Goal: Contribute content: Add original content to the website for others to see

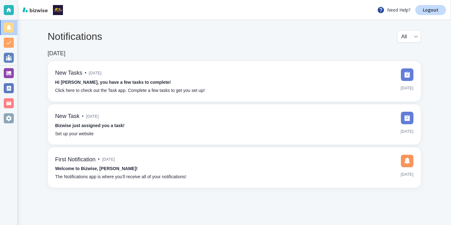
click at [19, 76] on div "Notifications All all ​ [DATE] New Tasks • [DATE] Hi [PERSON_NAME], you have a …" at bounding box center [235, 109] width 434 height 178
click at [11, 76] on div at bounding box center [9, 73] width 10 height 10
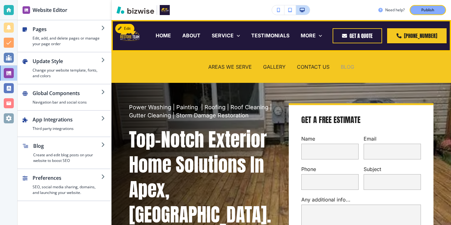
click at [343, 65] on p "BLOG" at bounding box center [347, 66] width 13 height 7
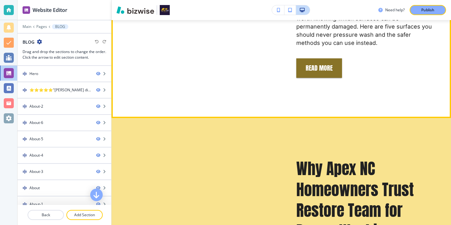
scroll to position [540, 0]
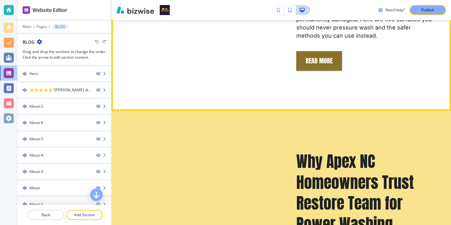
click at [308, 59] on button "REad More" at bounding box center [319, 60] width 46 height 19
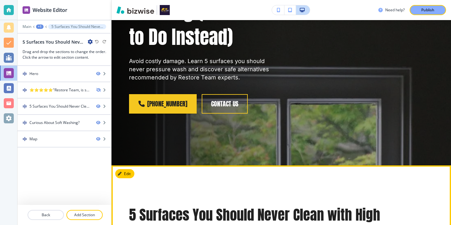
scroll to position [113, 0]
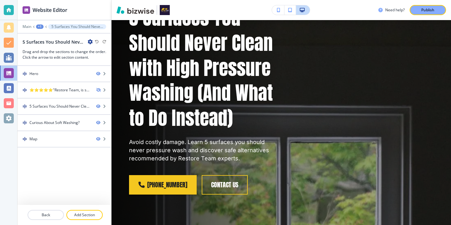
click at [92, 43] on icon "button" at bounding box center [90, 41] width 5 height 5
click at [94, 51] on p "Edit Page Settings" at bounding box center [108, 53] width 32 height 6
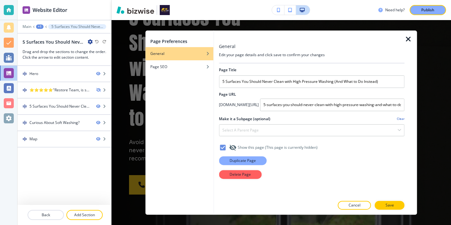
click at [256, 157] on button "Duplicate Page" at bounding box center [243, 160] width 48 height 9
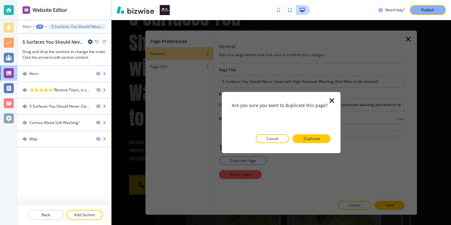
click at [319, 143] on div at bounding box center [281, 148] width 99 height 10
click at [319, 141] on p "Duplicate" at bounding box center [312, 139] width 17 height 6
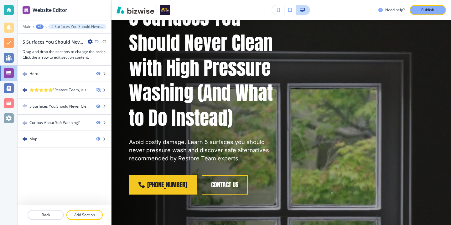
scroll to position [0, 0]
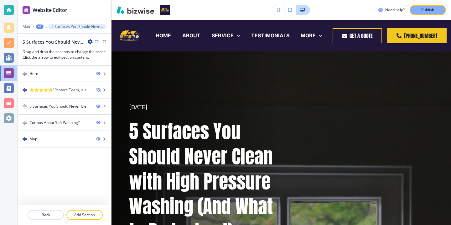
click at [91, 41] on icon "button" at bounding box center [90, 41] width 5 height 5
click at [109, 53] on p "Edit Page Settings" at bounding box center [108, 53] width 32 height 6
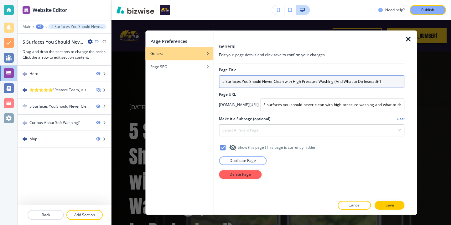
click at [344, 87] on input "5 Surfaces You Should Never Clean with High Pressure Washing (And What to Do In…" at bounding box center [311, 81] width 185 height 13
click at [344, 86] on input "5 Surfaces You Should Never Clean with High Pressure Washing (And What to Do In…" at bounding box center [311, 81] width 185 height 13
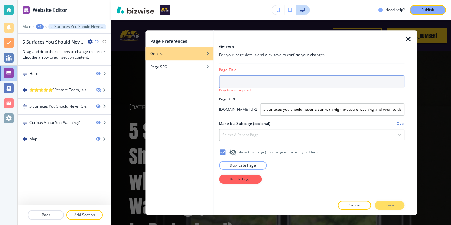
paste input "How Power Washing Prepares Your Home for Exterior Painting"
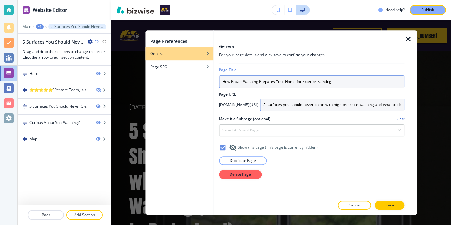
type input "How Power Washing Prepares Your Home for Exterior Painting"
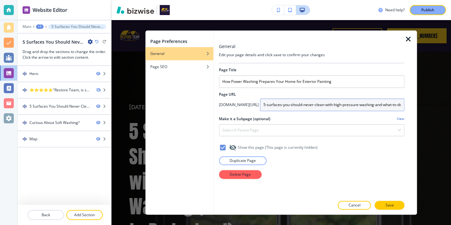
click at [311, 107] on input "5-surfaces-you-should-never-clean-with-high-pressure-washing-and-what-to-do-ins…" at bounding box center [332, 104] width 144 height 13
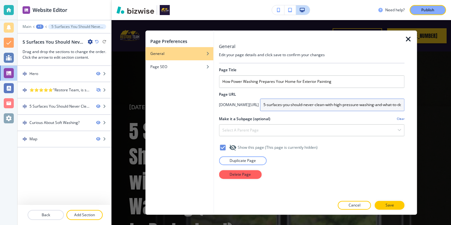
click at [311, 107] on input "5-surfaces-you-should-never-clean-with-high-pressure-washing-and-what-to-do-ins…" at bounding box center [332, 104] width 144 height 13
type input "how-power-washing-prepares-your-home-for-exterior-painting"
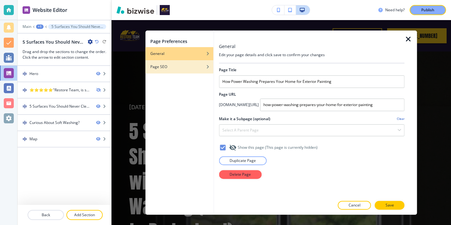
click at [200, 70] on div "button" at bounding box center [179, 72] width 68 height 4
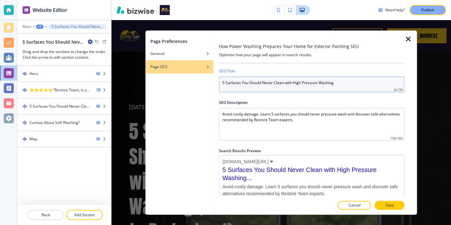
click at [327, 81] on input "5 Surfaces You Should Never Clean with High Pressure Washing" at bounding box center [311, 84] width 185 height 16
paste input "How Power Washing Prepares Your Home for Exterior Painting"
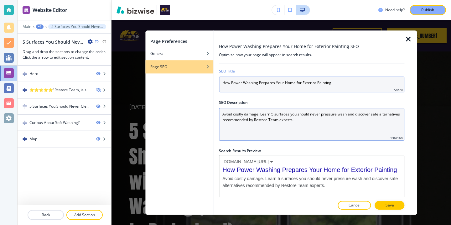
type input "How Power Washing Prepares Your Home for Exterior Painting"
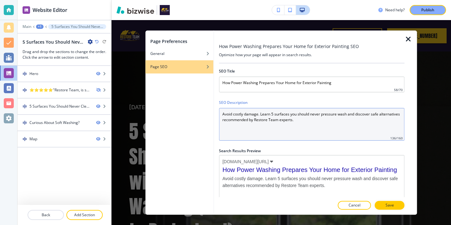
drag, startPoint x: 334, startPoint y: 121, endPoint x: 292, endPoint y: 98, distance: 47.1
click at [292, 98] on div "SEO Title How Power Washing Prepares Your Home for Exterior Painting 58 / 70 SE…" at bounding box center [311, 130] width 185 height 134
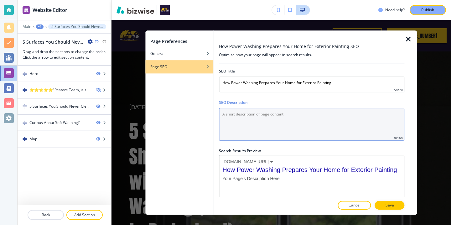
paste Description "Discover why power washing is the key to a flawless exterior paint job. Learn h…"
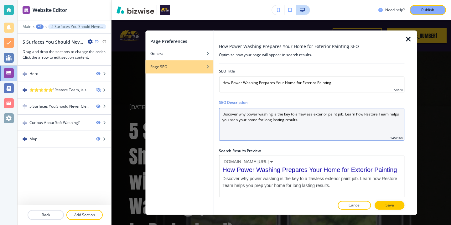
scroll to position [7, 0]
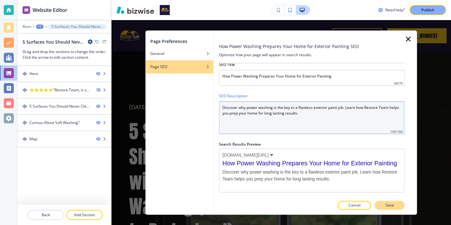
type Description "Discover why power washing is the key to a flawless exterior paint job. Learn h…"
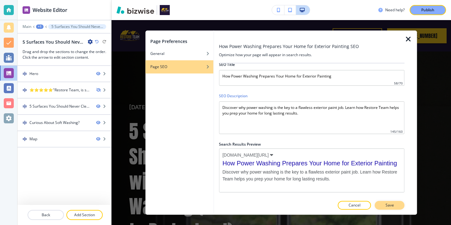
click at [400, 203] on button "Save" at bounding box center [390, 205] width 30 height 9
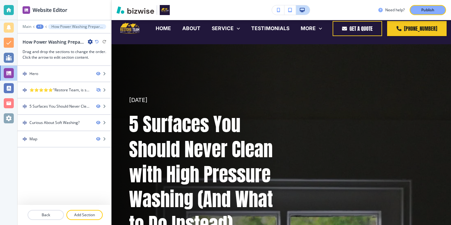
scroll to position [10, 0]
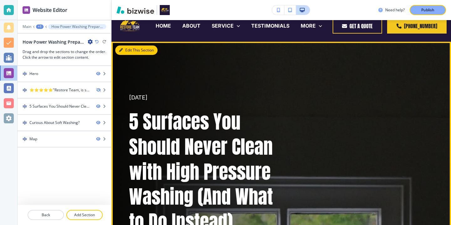
click at [132, 52] on button "Edit This Section" at bounding box center [136, 49] width 42 height 9
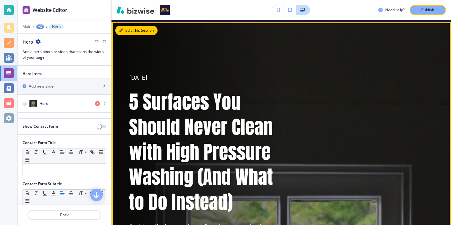
scroll to position [31, 0]
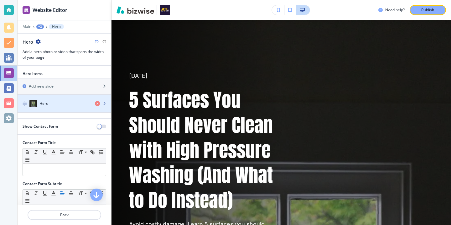
click at [70, 102] on div "Hero" at bounding box center [54, 104] width 72 height 8
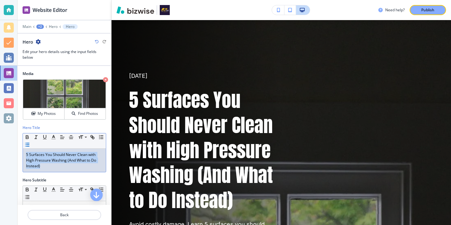
drag, startPoint x: 60, startPoint y: 164, endPoint x: 30, endPoint y: 145, distance: 35.9
click at [30, 145] on div "Small Normal Large Huge 5 Surfaces You Should Never Clean with High Pressure Wa…" at bounding box center [65, 152] width 84 height 39
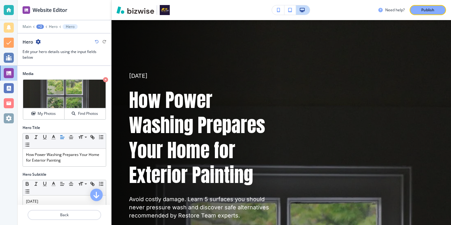
click at [55, 122] on div "Media Crop My Photos Find Photos" at bounding box center [65, 98] width 94 height 54
click at [60, 110] on button "My Photos" at bounding box center [43, 113] width 41 height 11
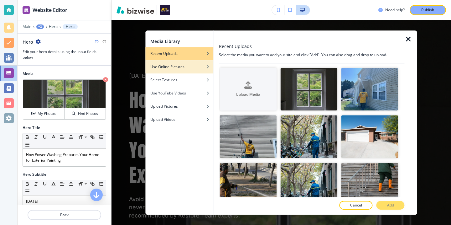
click at [185, 65] on div "Use Online Pictures" at bounding box center [179, 67] width 68 height 6
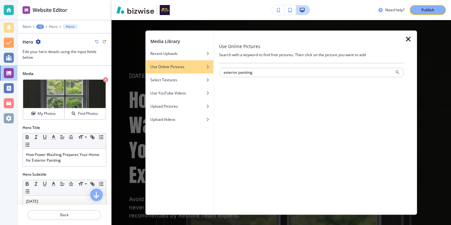
type input "exterior painting"
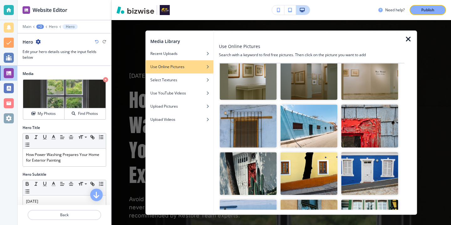
scroll to position [0, 0]
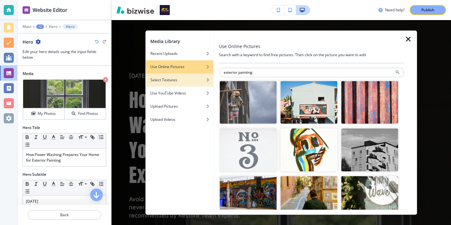
drag, startPoint x: 260, startPoint y: 75, endPoint x: 185, endPoint y: 75, distance: 75.8
click at [185, 75] on div "Media Library Recent Uploads Use Online Pictures Select Textures Use YouTube Vi…" at bounding box center [281, 122] width 272 height 184
click at [254, 91] on img "button" at bounding box center [248, 102] width 57 height 43
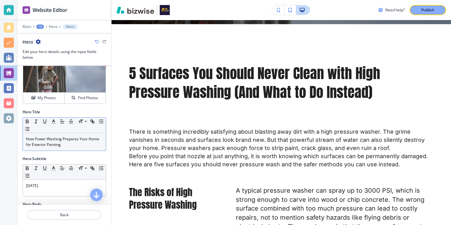
scroll to position [25, 0]
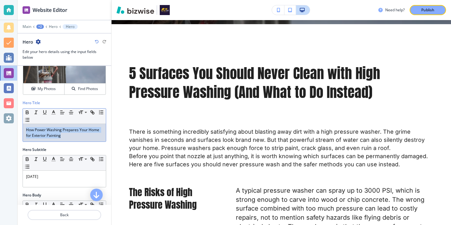
drag, startPoint x: 83, startPoint y: 138, endPoint x: 0, endPoint y: 112, distance: 86.8
click at [0, 112] on div "Website Editor Main +2 Hero Hero Hero Edit your hero details using the input fi…" at bounding box center [225, 112] width 451 height 225
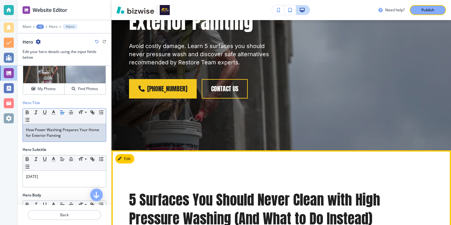
scroll to position [192, 0]
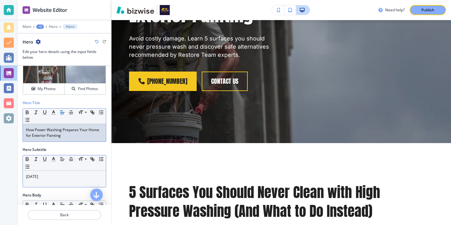
click at [43, 174] on p "[DATE]" at bounding box center [64, 177] width 77 height 6
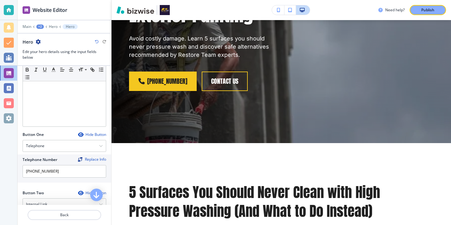
scroll to position [303, 0]
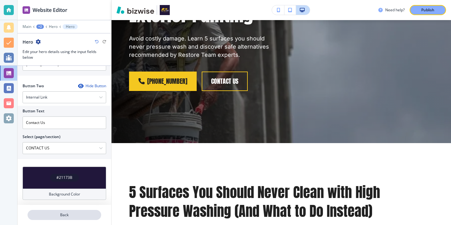
click at [67, 213] on p "Back" at bounding box center [64, 215] width 72 height 6
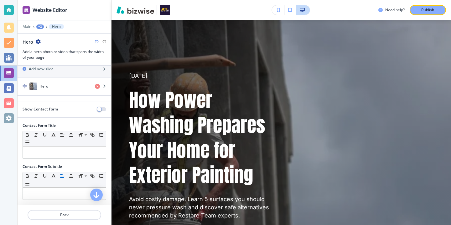
scroll to position [0, 0]
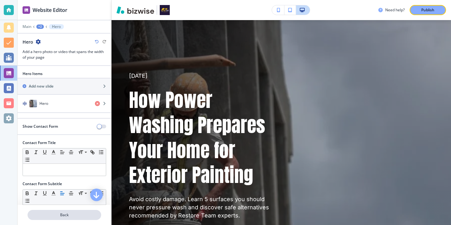
click at [64, 214] on p "Back" at bounding box center [64, 215] width 72 height 6
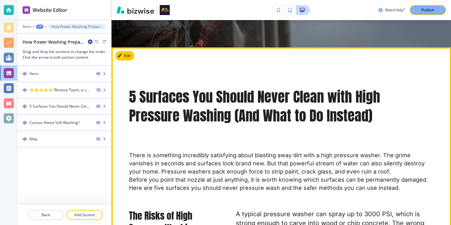
scroll to position [286, 0]
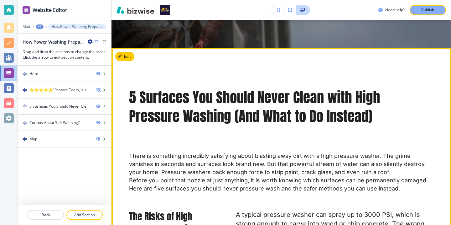
click at [125, 52] on button "Edit This Section" at bounding box center [136, 56] width 42 height 9
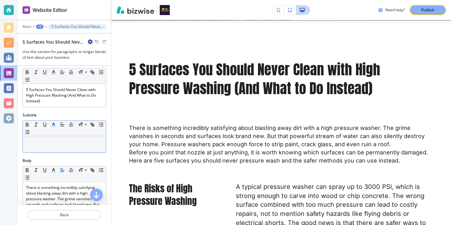
scroll to position [0, 0]
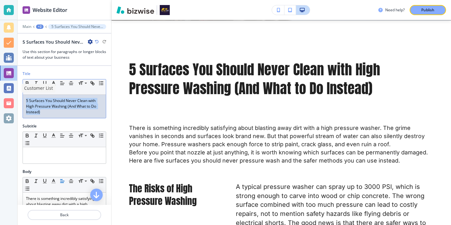
drag, startPoint x: 52, startPoint y: 112, endPoint x: 15, endPoint y: 94, distance: 41.2
click at [15, 94] on div "Website Editor Main +2 5 Surfaces You Should Never Clean with High Pressure Was…" at bounding box center [225, 112] width 451 height 225
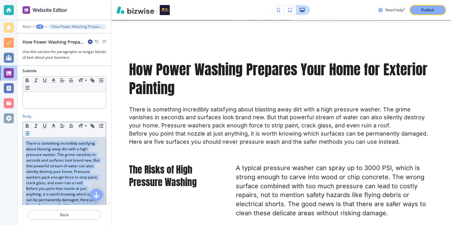
scroll to position [48, 0]
drag, startPoint x: 79, startPoint y: 143, endPoint x: 27, endPoint y: 133, distance: 52.9
click at [28, 133] on div "Small Normal Large Huge There is something incredibly satisfying about blasting…" at bounding box center [65, 173] width 84 height 101
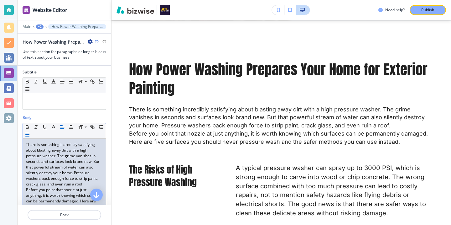
scroll to position [3, 0]
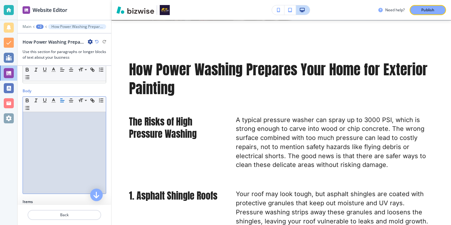
paste div
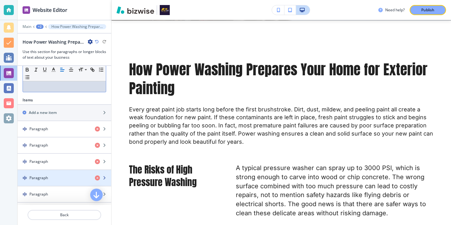
scroll to position [194, 0]
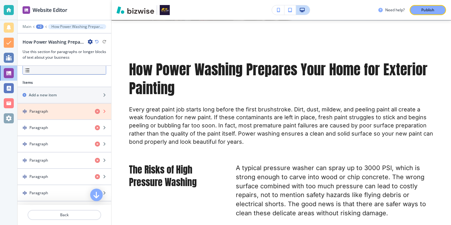
click at [98, 111] on icon "button" at bounding box center [97, 111] width 5 height 5
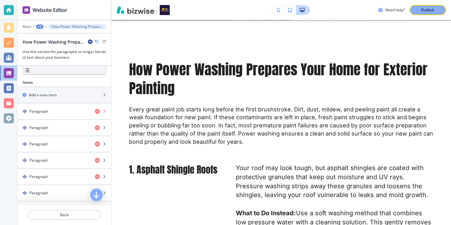
click at [98, 111] on icon "button" at bounding box center [97, 111] width 5 height 5
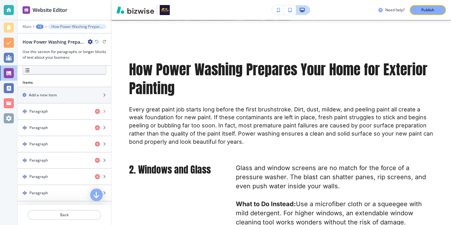
click at [98, 111] on icon "button" at bounding box center [97, 111] width 5 height 5
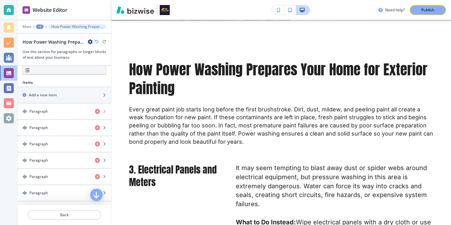
click at [98, 111] on icon "button" at bounding box center [97, 111] width 5 height 5
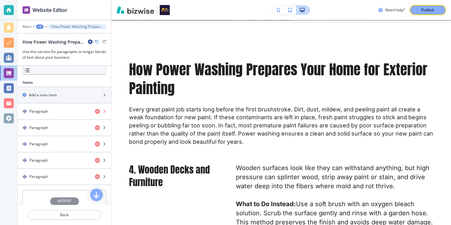
click at [98, 111] on icon "button" at bounding box center [97, 111] width 5 height 5
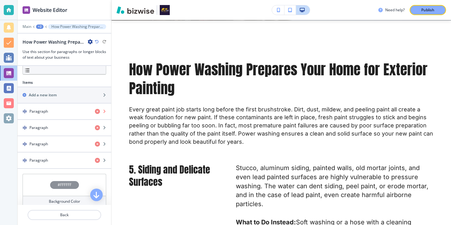
click at [98, 111] on icon "button" at bounding box center [97, 111] width 5 height 5
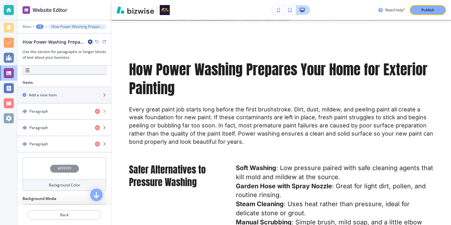
click at [98, 111] on icon "button" at bounding box center [97, 111] width 5 height 5
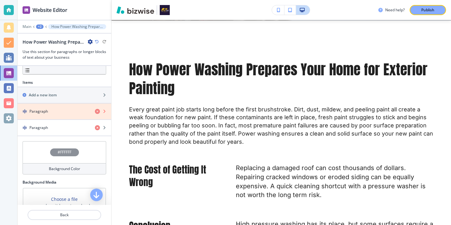
click at [98, 111] on icon "button" at bounding box center [97, 111] width 5 height 5
click at [98, 125] on icon "button" at bounding box center [97, 127] width 5 height 5
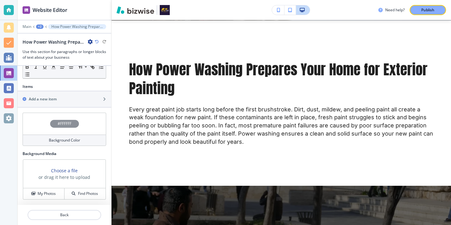
scroll to position [190, 0]
click at [99, 107] on div at bounding box center [65, 107] width 94 height 1
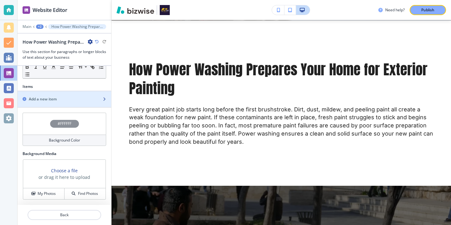
click at [98, 106] on div "button" at bounding box center [65, 104] width 94 height 5
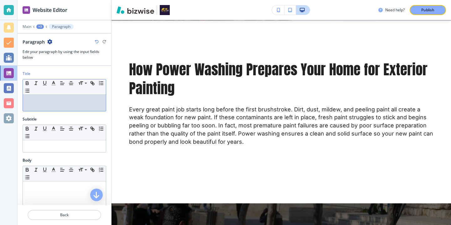
click at [98, 102] on p at bounding box center [64, 101] width 77 height 6
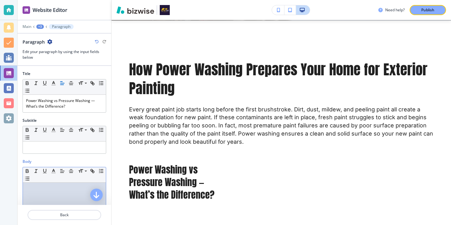
click at [60, 197] on div at bounding box center [64, 222] width 83 height 81
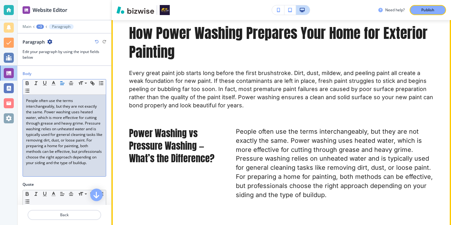
scroll to position [399, 0]
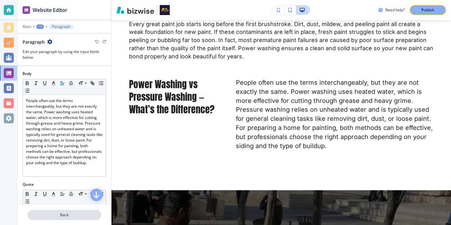
click at [63, 214] on p "Back" at bounding box center [64, 215] width 72 height 6
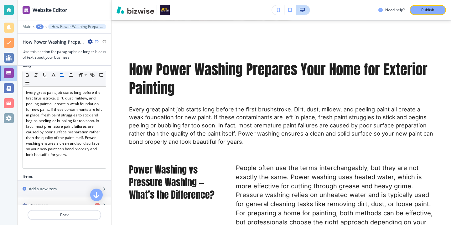
scroll to position [109, 0]
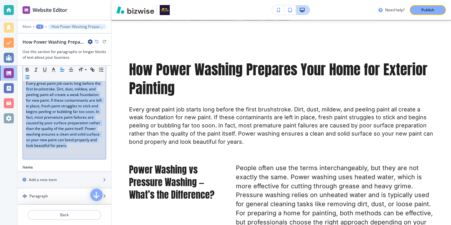
drag, startPoint x: 71, startPoint y: 150, endPoint x: 27, endPoint y: 80, distance: 82.6
click at [27, 80] on div "Small Normal Large Huge Every great paint job starts long before the first brus…" at bounding box center [65, 110] width 84 height 97
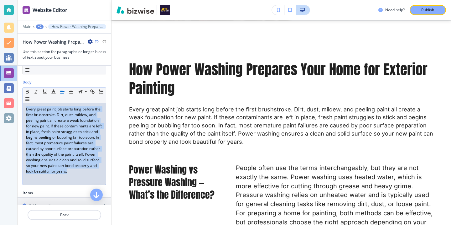
scroll to position [84, 0]
copy p "Every great paint job starts long before the first brushstroke. Dirt, dust, mil…"
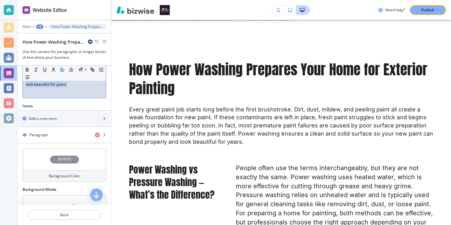
scroll to position [191, 0]
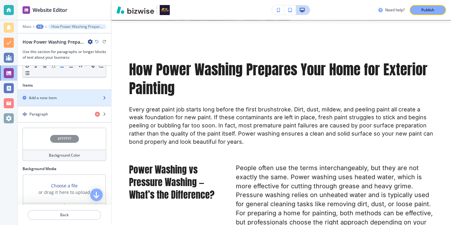
click at [78, 98] on div "Add a new item" at bounding box center [58, 98] width 80 height 6
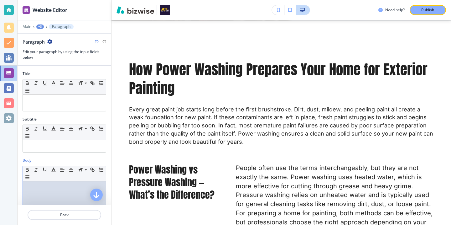
click at [58, 187] on p at bounding box center [64, 187] width 77 height 6
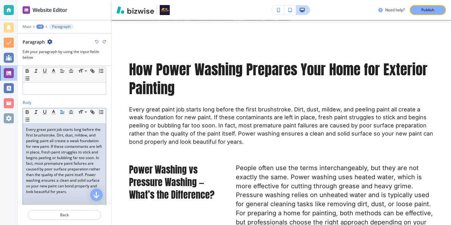
scroll to position [0, 0]
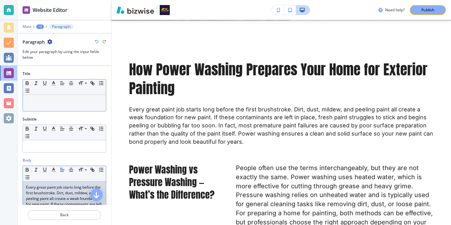
click at [79, 104] on div at bounding box center [64, 103] width 83 height 16
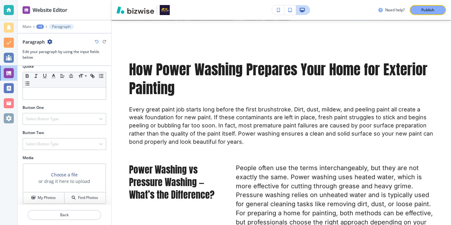
scroll to position [210, 0]
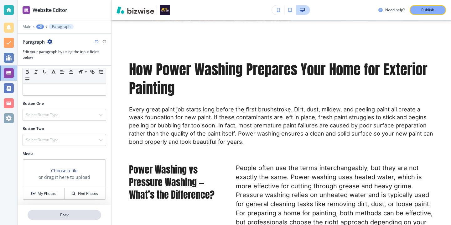
click at [55, 213] on p "Back" at bounding box center [64, 215] width 72 height 6
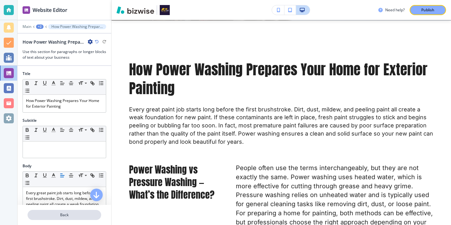
click at [66, 214] on p "Back" at bounding box center [64, 215] width 72 height 6
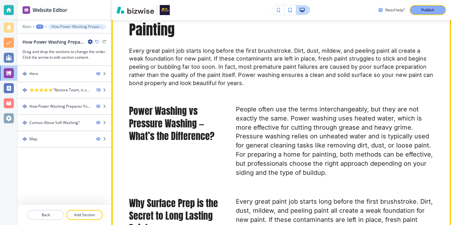
scroll to position [303, 0]
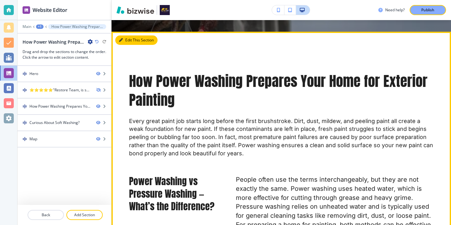
click at [132, 39] on button "Edit This Section" at bounding box center [136, 39] width 42 height 9
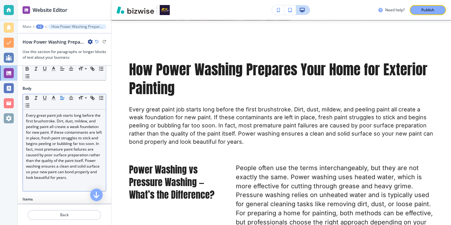
scroll to position [84, 0]
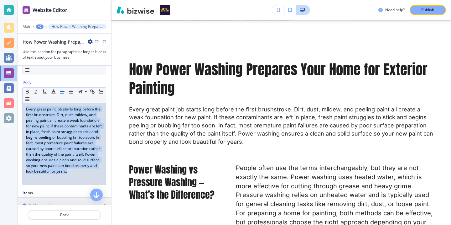
drag, startPoint x: 75, startPoint y: 177, endPoint x: 13, endPoint y: 98, distance: 100.5
click at [13, 97] on div "Website Editor Main +2 How Power Washing Prepares Your Home for Exterior Painti…" at bounding box center [225, 112] width 451 height 225
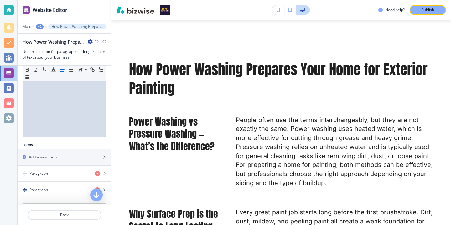
scroll to position [149, 0]
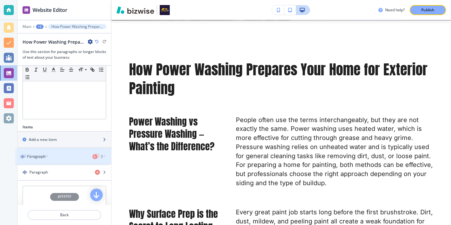
drag, startPoint x: 81, startPoint y: 169, endPoint x: 76, endPoint y: 147, distance: 22.5
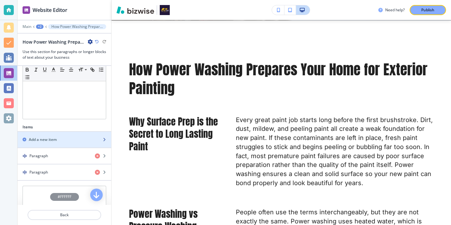
click at [70, 138] on div "Add a new item" at bounding box center [58, 140] width 80 height 6
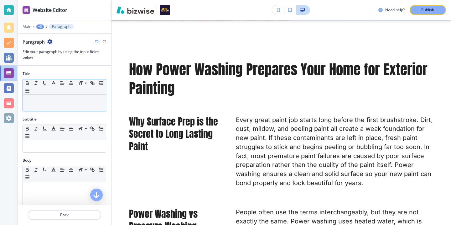
click at [71, 103] on p at bounding box center [64, 101] width 77 height 6
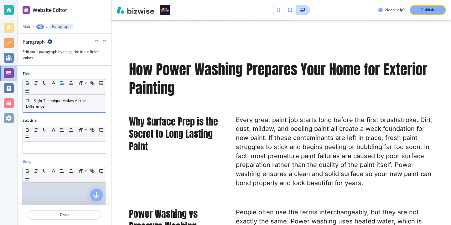
click at [70, 197] on div at bounding box center [64, 222] width 83 height 81
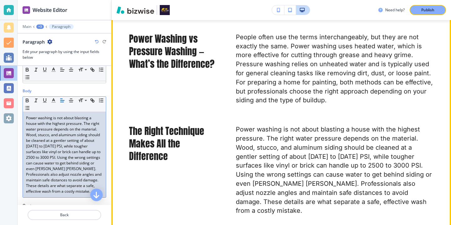
scroll to position [513, 0]
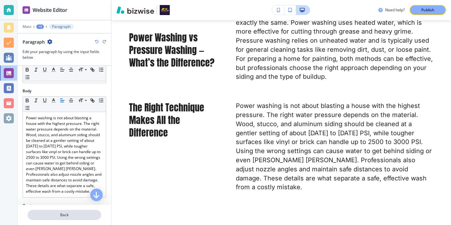
click at [86, 218] on button "Back" at bounding box center [65, 215] width 74 height 10
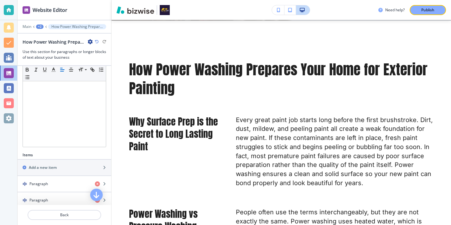
scroll to position [109, 0]
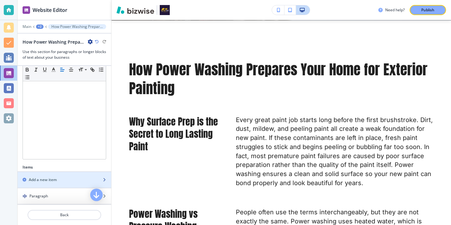
click at [77, 174] on div "button" at bounding box center [65, 174] width 94 height 5
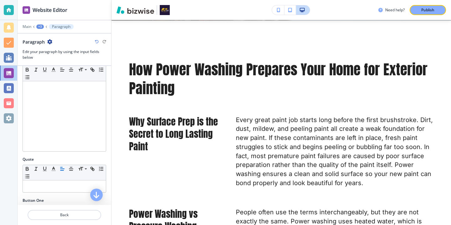
scroll to position [0, 0]
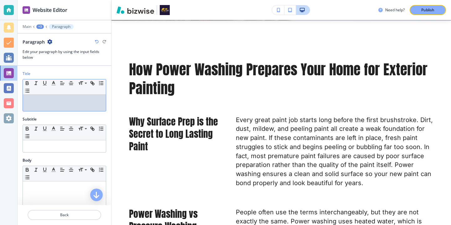
click at [84, 112] on div "Title Small Normal Large Huge" at bounding box center [65, 93] width 94 height 45
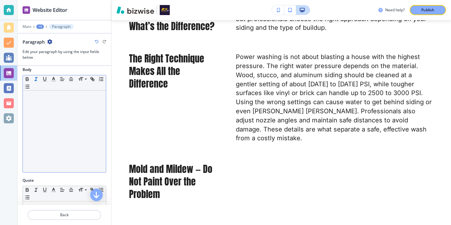
scroll to position [80, 0]
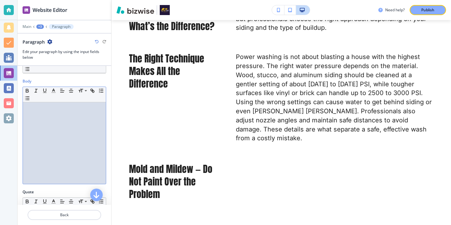
click at [33, 122] on div at bounding box center [64, 142] width 83 height 81
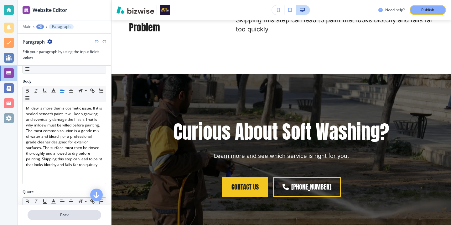
click at [73, 213] on p "Back" at bounding box center [64, 215] width 72 height 6
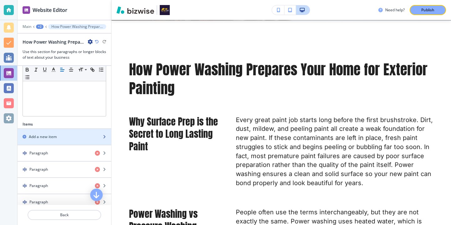
scroll to position [156, 0]
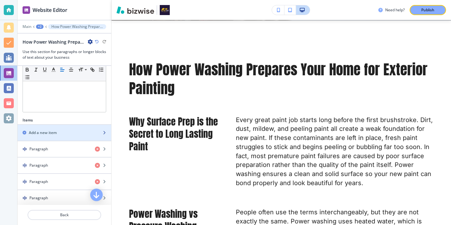
click at [71, 136] on div "button" at bounding box center [65, 137] width 94 height 5
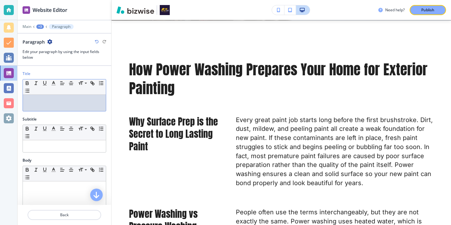
click at [29, 112] on div "Title Small Normal Large Huge" at bounding box center [65, 93] width 94 height 45
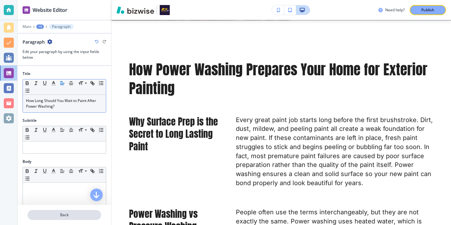
click at [54, 216] on p "Back" at bounding box center [64, 215] width 72 height 6
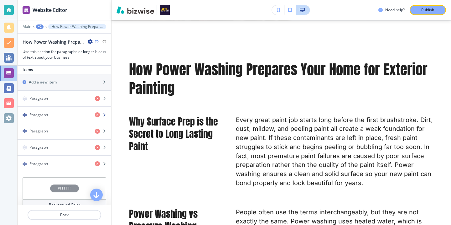
scroll to position [228, 0]
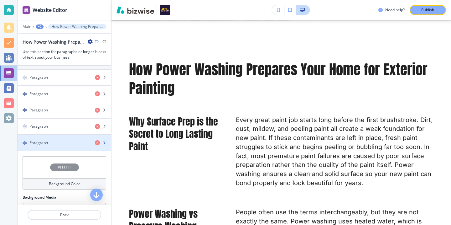
click at [60, 145] on div "Paragraph" at bounding box center [54, 143] width 72 height 6
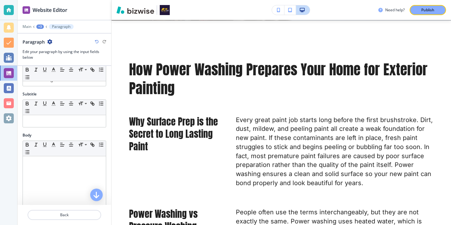
scroll to position [64, 0]
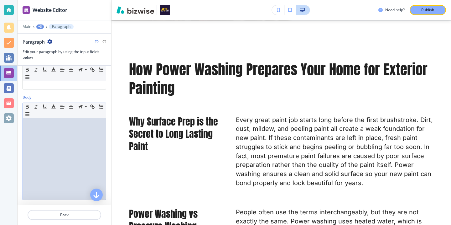
click at [60, 145] on div at bounding box center [64, 158] width 83 height 81
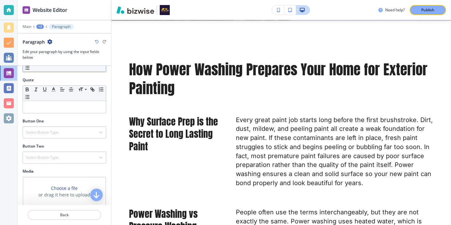
scroll to position [210, 0]
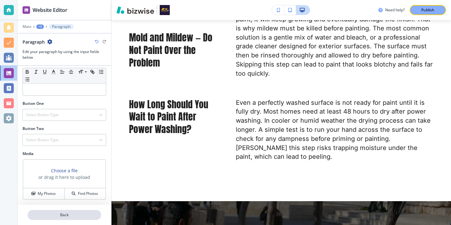
click at [64, 214] on p "Back" at bounding box center [64, 215] width 72 height 6
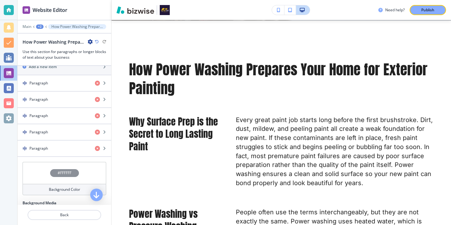
scroll to position [176, 0]
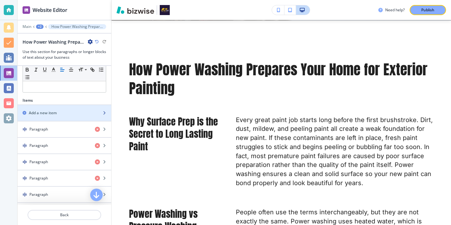
click at [79, 116] on div "button" at bounding box center [65, 118] width 94 height 5
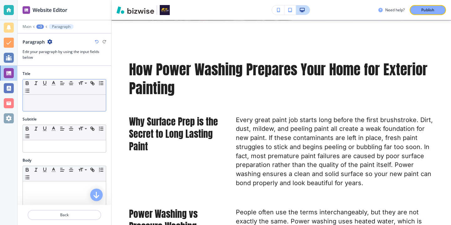
click at [59, 102] on p at bounding box center [64, 101] width 77 height 6
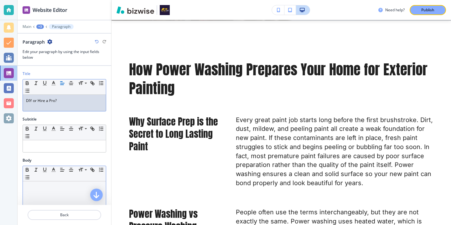
click at [60, 188] on p at bounding box center [64, 187] width 77 height 6
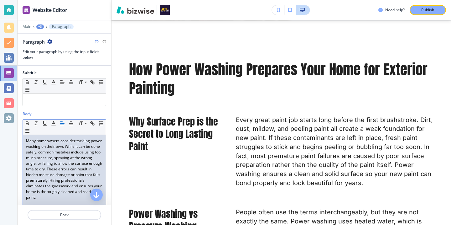
scroll to position [208, 0]
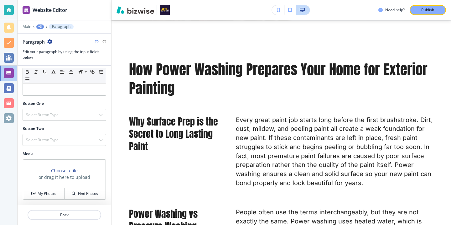
click at [60, 221] on div at bounding box center [65, 222] width 94 height 5
click at [65, 214] on p "Back" at bounding box center [64, 215] width 72 height 6
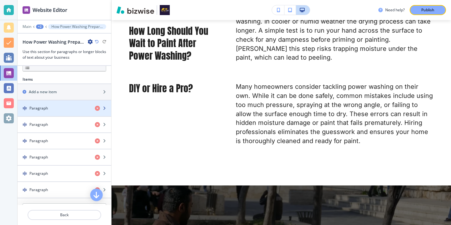
scroll to position [197, 0]
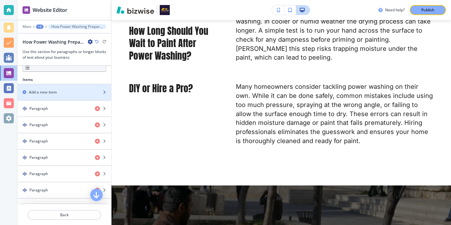
click at [77, 91] on div "Add a new item" at bounding box center [58, 92] width 80 height 6
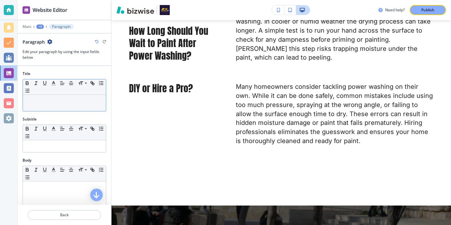
click at [50, 102] on p at bounding box center [64, 101] width 77 height 6
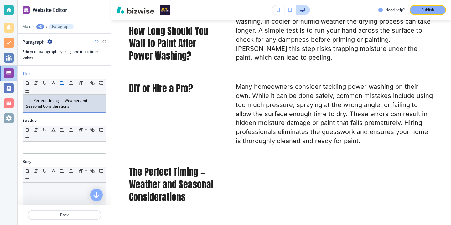
click at [53, 190] on p at bounding box center [64, 188] width 77 height 6
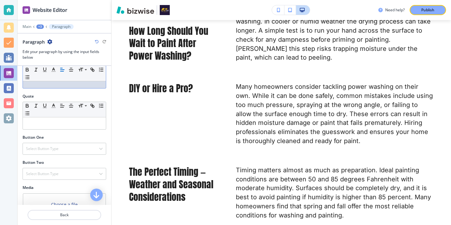
scroll to position [210, 0]
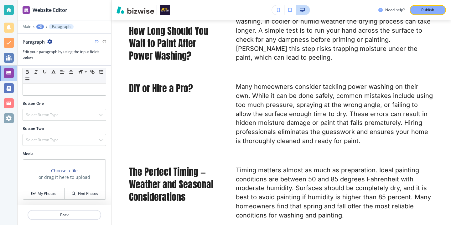
click at [61, 209] on div at bounding box center [65, 207] width 94 height 5
click at [61, 216] on p "Back" at bounding box center [64, 215] width 72 height 6
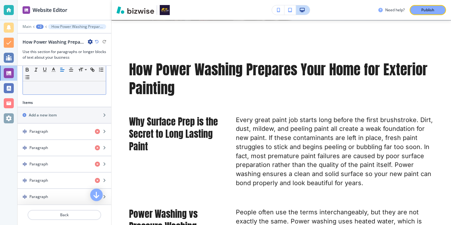
scroll to position [180, 0]
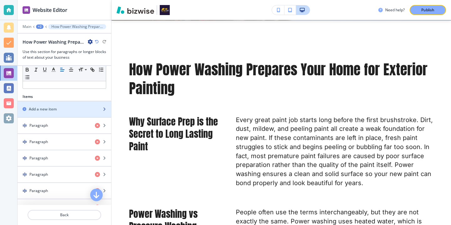
click at [61, 107] on div "Add a new item" at bounding box center [58, 109] width 80 height 6
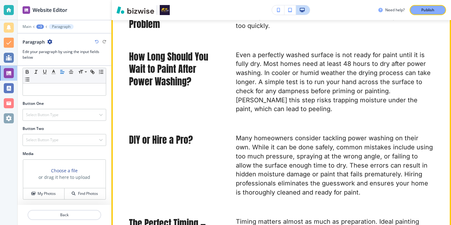
scroll to position [812, 0]
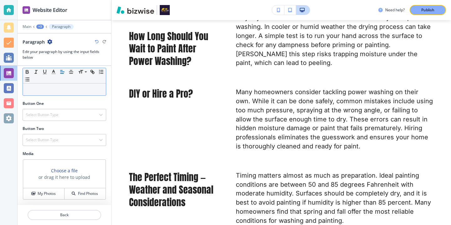
click at [44, 89] on p at bounding box center [64, 89] width 77 height 6
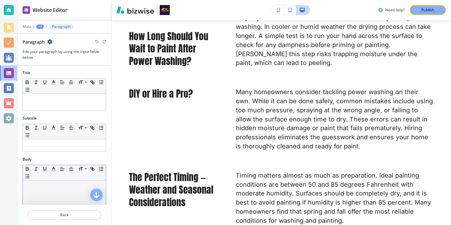
scroll to position [0, 0]
click at [46, 109] on div at bounding box center [64, 103] width 83 height 16
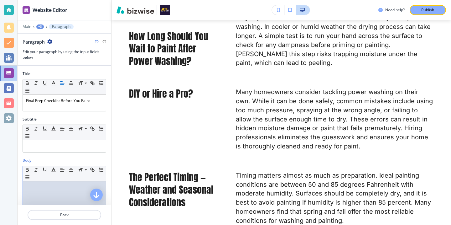
click at [39, 192] on div at bounding box center [64, 221] width 83 height 81
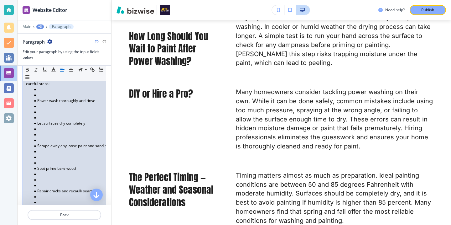
scroll to position [173, 0]
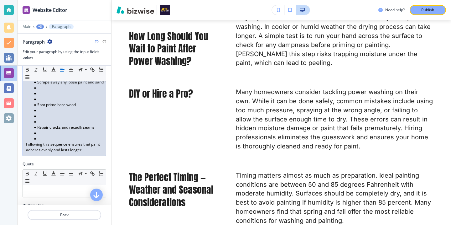
click at [50, 129] on li "Repair cracks and recaulk seams" at bounding box center [67, 127] width 71 height 6
click at [49, 134] on li at bounding box center [67, 133] width 71 height 6
click at [46, 143] on p "Following this sequence ensures that paint adheres evenly and lasts longer." at bounding box center [64, 146] width 77 height 11
click at [43, 139] on li at bounding box center [67, 139] width 71 height 6
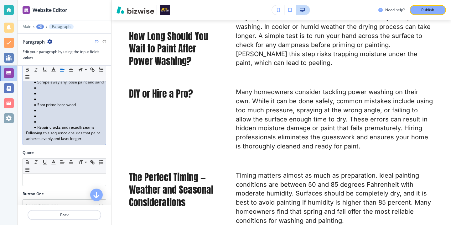
click at [47, 123] on li at bounding box center [67, 122] width 71 height 6
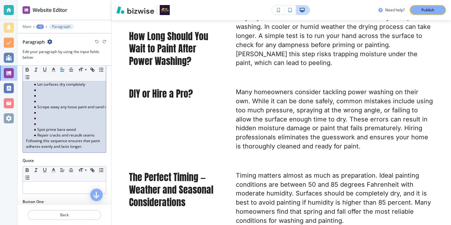
scroll to position [139, 0]
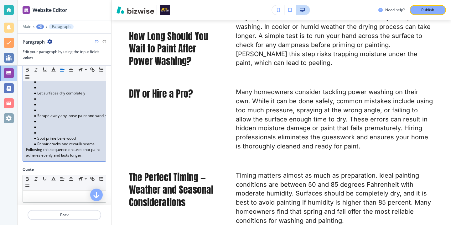
click at [39, 131] on li at bounding box center [67, 133] width 71 height 6
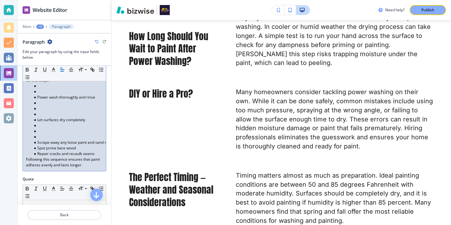
scroll to position [104, 0]
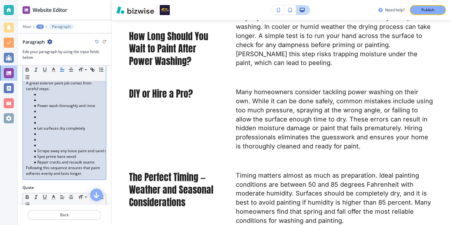
click at [38, 141] on li at bounding box center [67, 140] width 71 height 6
click at [38, 144] on li at bounding box center [67, 145] width 71 height 6
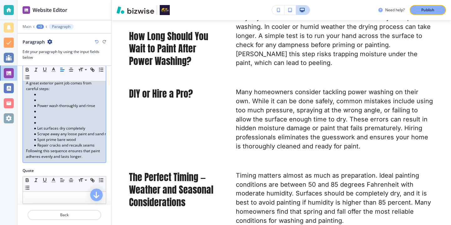
click at [42, 118] on li at bounding box center [67, 117] width 71 height 6
click at [39, 122] on li at bounding box center [67, 123] width 71 height 6
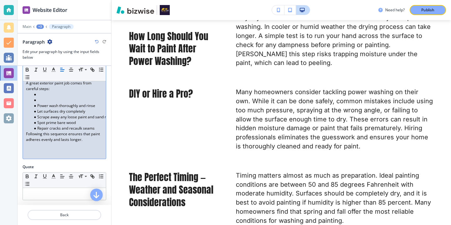
click at [46, 102] on li at bounding box center [67, 100] width 71 height 6
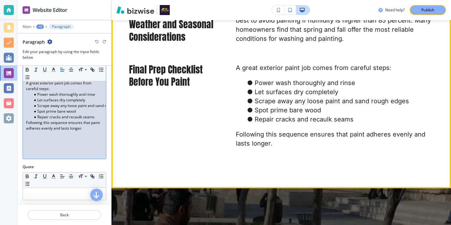
scroll to position [1034, 0]
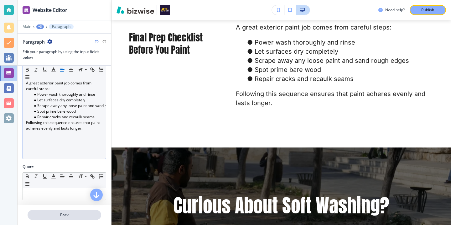
click at [94, 215] on p "Back" at bounding box center [64, 215] width 72 height 6
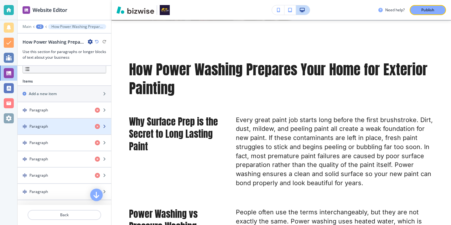
scroll to position [314, 0]
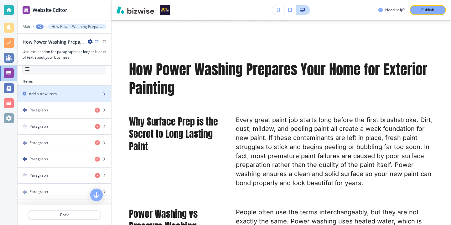
click at [89, 99] on div "button" at bounding box center [65, 98] width 94 height 5
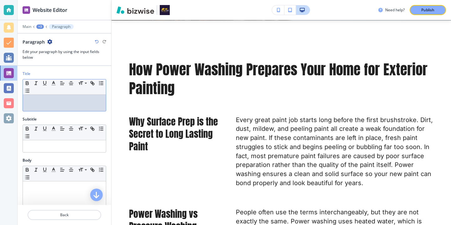
click at [104, 106] on div at bounding box center [64, 103] width 83 height 16
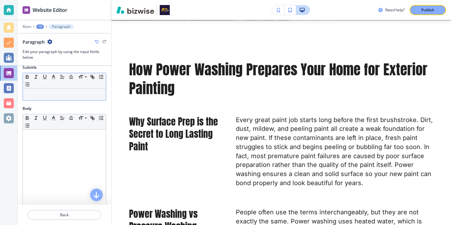
scroll to position [56, 0]
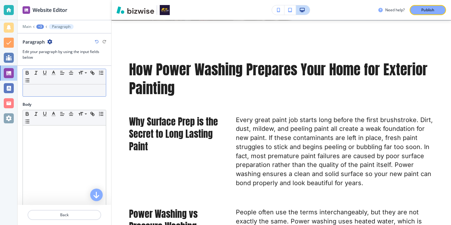
click at [58, 152] on div at bounding box center [64, 165] width 83 height 81
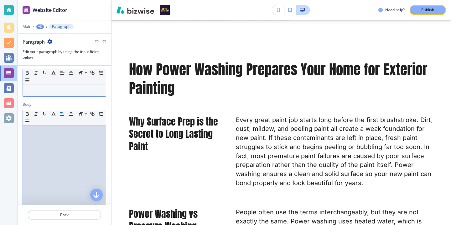
paste div
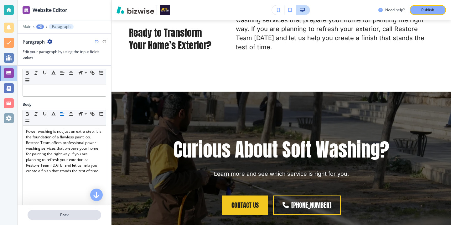
click at [82, 216] on p "Back" at bounding box center [64, 215] width 72 height 6
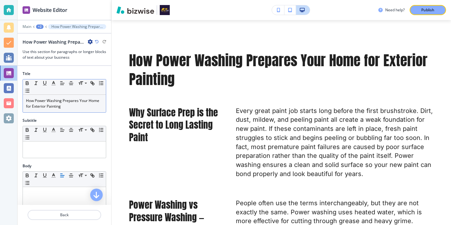
scroll to position [166, 0]
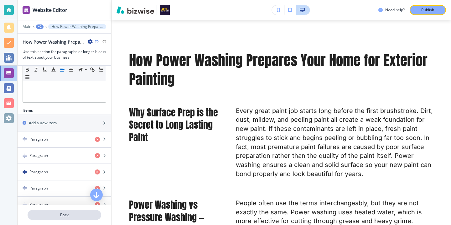
click at [84, 213] on p "Back" at bounding box center [64, 215] width 72 height 6
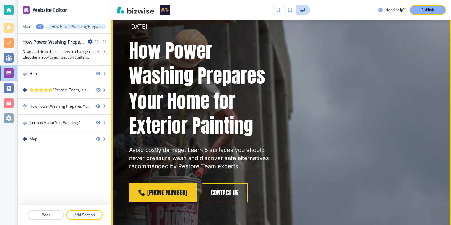
scroll to position [0, 0]
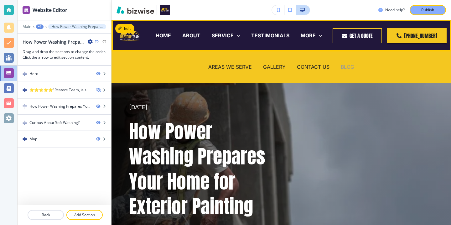
click at [348, 68] on p "BLOG" at bounding box center [347, 66] width 13 height 7
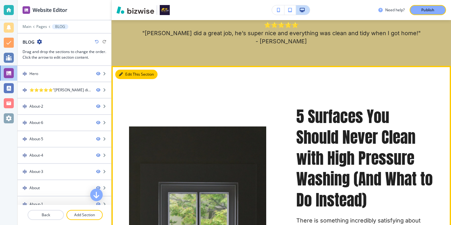
click at [124, 75] on button "Edit This Section" at bounding box center [136, 74] width 42 height 9
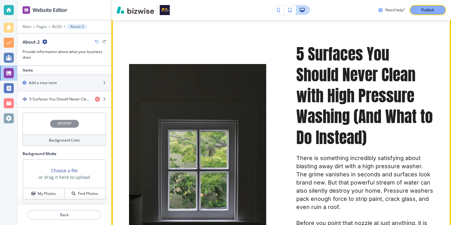
scroll to position [301, 0]
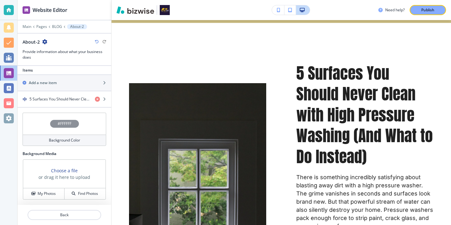
click at [45, 44] on icon "button" at bounding box center [44, 41] width 5 height 5
click at [66, 65] on p "Duplicate Section" at bounding box center [62, 64] width 32 height 6
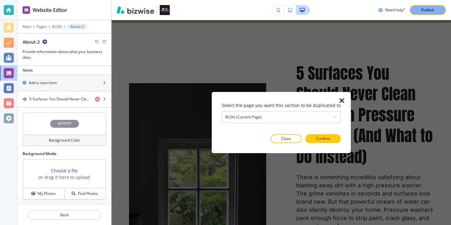
click at [340, 100] on icon "button" at bounding box center [342, 101] width 8 height 8
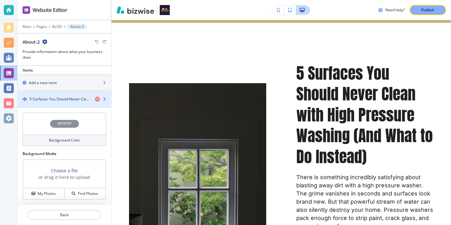
click at [66, 104] on div "button" at bounding box center [65, 104] width 94 height 5
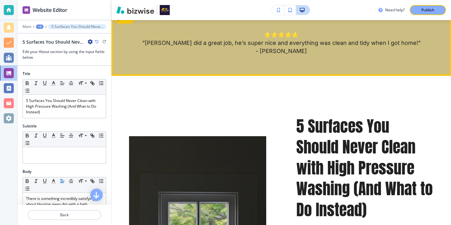
scroll to position [249, 0]
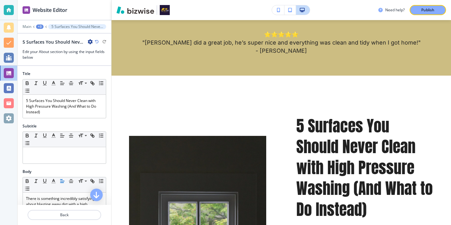
click at [90, 43] on icon "button" at bounding box center [90, 41] width 5 height 5
click at [112, 65] on p "Duplicate 5 Surfaces You Should Never Clean with High Pressure Washing (And Wha…" at bounding box center [108, 64] width 32 height 6
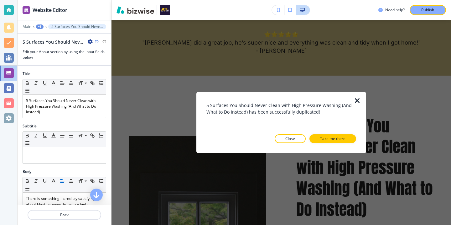
click at [296, 144] on div at bounding box center [281, 148] width 150 height 10
click at [295, 141] on p "Close" at bounding box center [290, 139] width 10 height 6
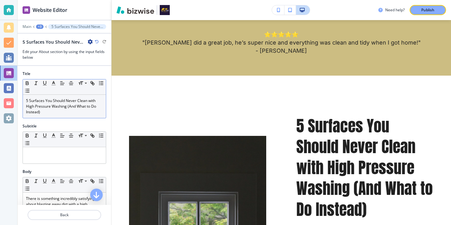
click at [89, 110] on p "5 Surfaces You Should Never Clean with High Pressure Washing (And What to Do In…" at bounding box center [64, 106] width 77 height 17
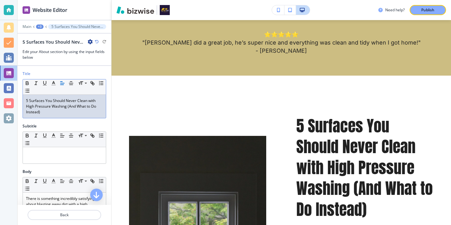
click at [88, 113] on p "5 Surfaces You Should Never Clean with High Pressure Washing (And What to Do In…" at bounding box center [64, 106] width 77 height 17
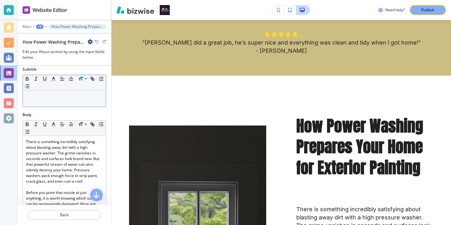
scroll to position [84, 0]
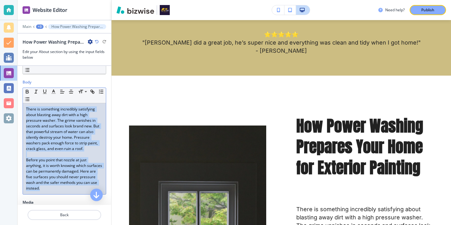
drag, startPoint x: 68, startPoint y: 189, endPoint x: 10, endPoint y: 91, distance: 113.4
click at [10, 91] on div "Website Editor Main +3 How Power Washing Prepares Your Home for Exterior Painti…" at bounding box center [225, 112] width 451 height 225
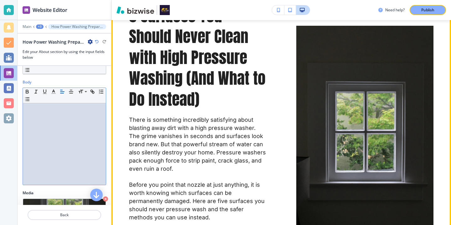
scroll to position [600, 0]
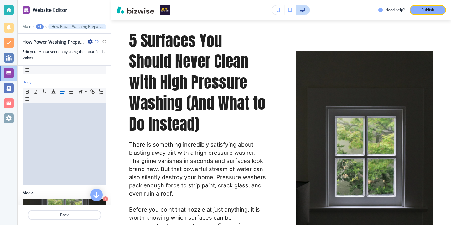
paste div
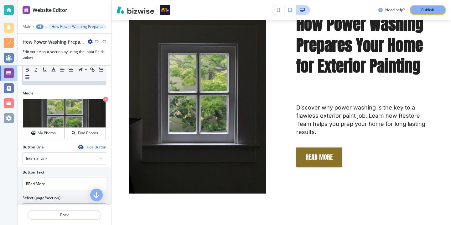
scroll to position [210, 0]
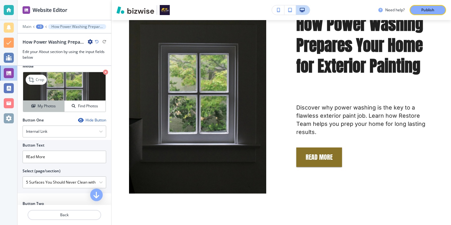
click at [56, 111] on button "My Photos" at bounding box center [43, 106] width 41 height 11
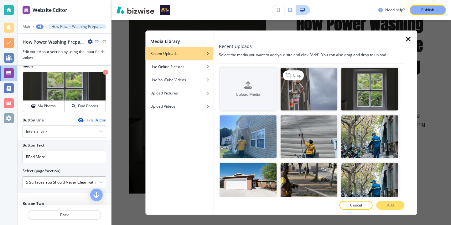
click at [298, 104] on img "button" at bounding box center [308, 89] width 57 height 43
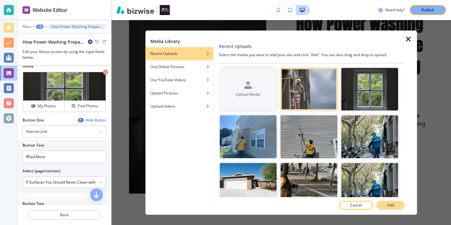
click at [388, 207] on p "Add" at bounding box center [390, 205] width 7 height 6
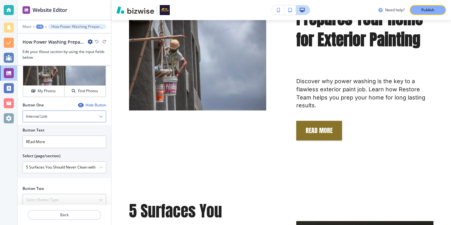
scroll to position [231, 0]
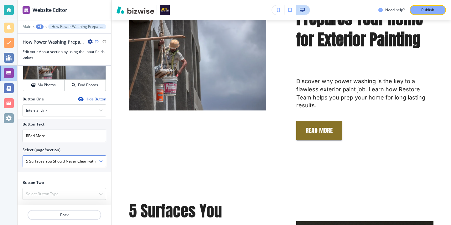
click at [74, 158] on \(page\/section\) "5 Surfaces You Should Never Clean with High Pressure Washing (And What to Do In…" at bounding box center [61, 161] width 76 height 11
click at [98, 159] on \(page\/section\) "5 Surfaces You Should Never Clean with High Pressure Washing (And What to Do In…" at bounding box center [61, 161] width 76 height 11
click at [101, 160] on icon "button" at bounding box center [101, 161] width 4 height 4
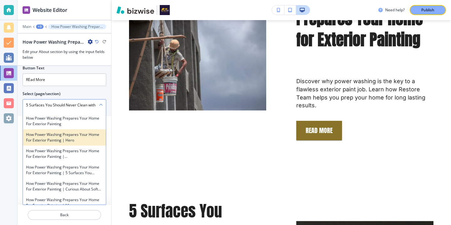
scroll to position [2237, 0]
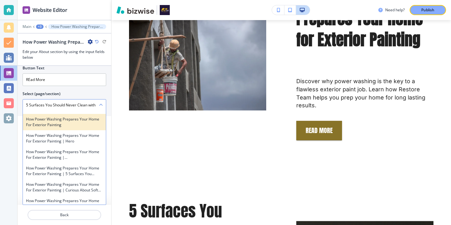
click at [85, 120] on h4 "How Power Washing Prepares Your Home for Exterior Painting" at bounding box center [64, 121] width 77 height 11
type \(page\/section\) "How Power Washing Prepares Your Home for Exterior Painting"
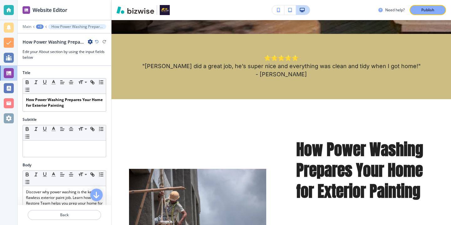
scroll to position [0, 0]
click at [52, 214] on p "Back" at bounding box center [64, 215] width 72 height 6
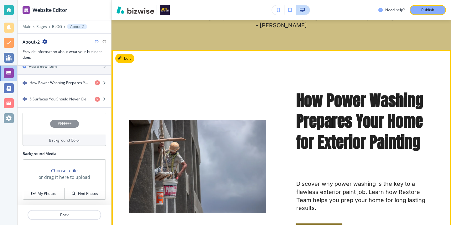
scroll to position [256, 0]
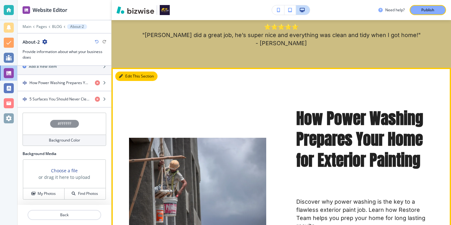
click at [126, 73] on button "Edit This Section" at bounding box center [136, 75] width 42 height 9
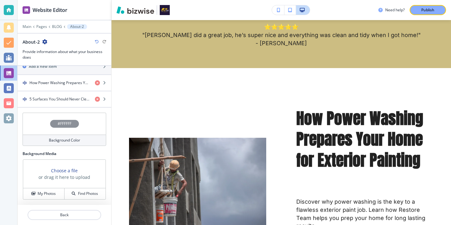
click at [44, 38] on div at bounding box center [65, 36] width 94 height 5
click at [44, 40] on icon "button" at bounding box center [44, 41] width 5 height 5
click at [80, 65] on button "Duplicate Section" at bounding box center [62, 63] width 40 height 11
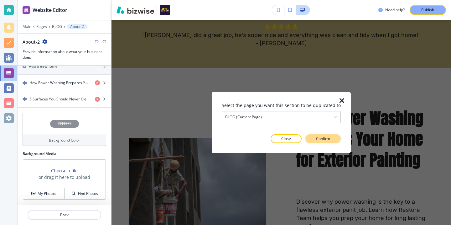
click at [324, 142] on button "Confirm" at bounding box center [322, 138] width 35 height 9
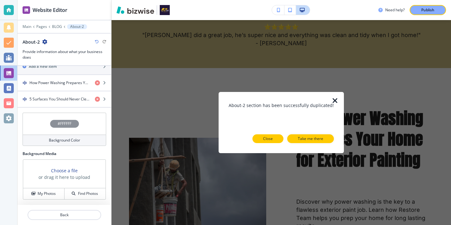
click at [275, 135] on button "Close" at bounding box center [268, 138] width 31 height 9
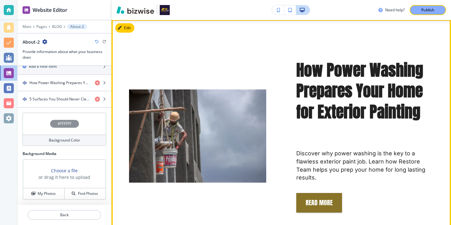
scroll to position [295, 0]
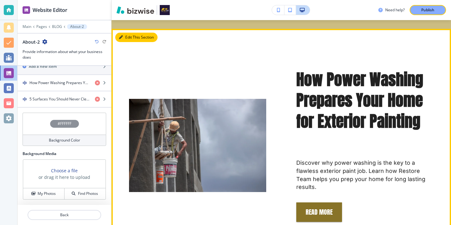
click at [128, 38] on button "Edit This Section" at bounding box center [136, 37] width 42 height 9
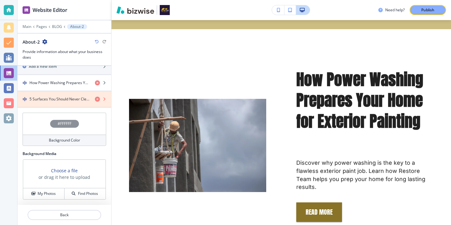
click at [97, 97] on icon "button" at bounding box center [97, 98] width 5 height 5
click at [96, 100] on icon "button" at bounding box center [97, 98] width 5 height 5
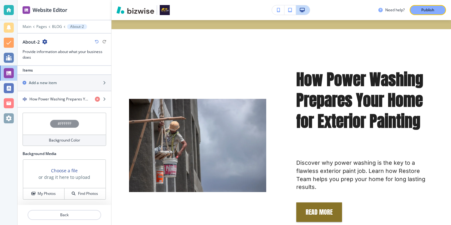
scroll to position [201, 0]
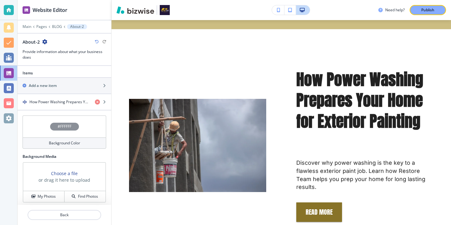
click at [72, 147] on div "Background Color" at bounding box center [65, 142] width 84 height 11
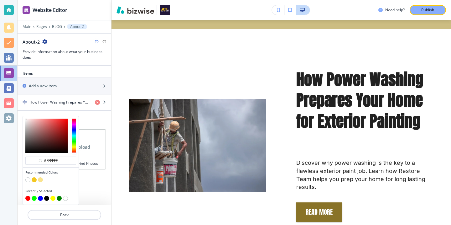
scroll to position [197, 0]
click at [34, 180] on button "button" at bounding box center [34, 179] width 5 height 5
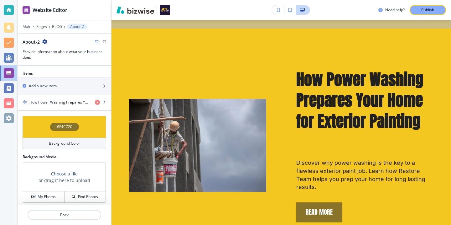
click at [55, 147] on div "Background Color" at bounding box center [65, 143] width 84 height 11
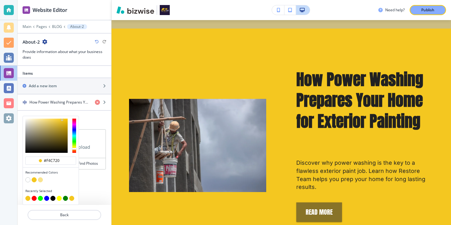
click at [40, 181] on button "button" at bounding box center [40, 179] width 5 height 5
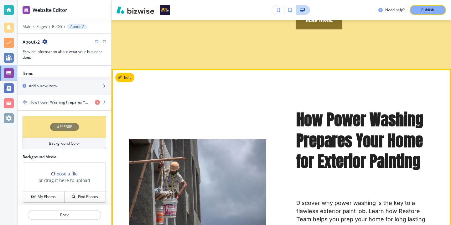
scroll to position [478, 0]
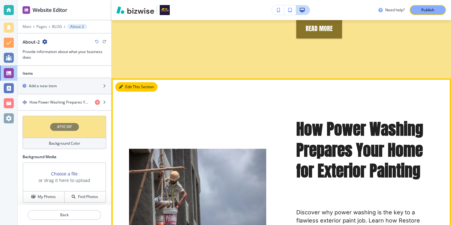
click at [127, 84] on button "Edit This Section" at bounding box center [136, 86] width 42 height 9
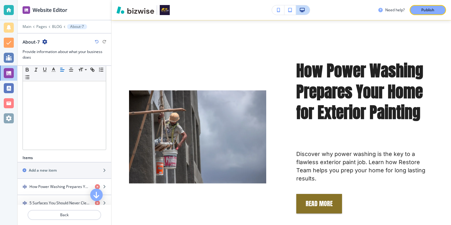
scroll to position [206, 0]
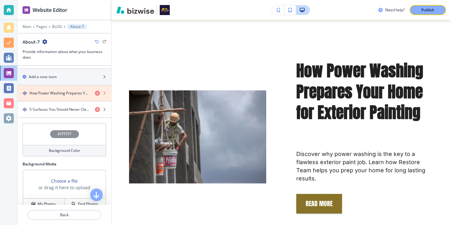
click at [98, 94] on icon "button" at bounding box center [97, 93] width 5 height 5
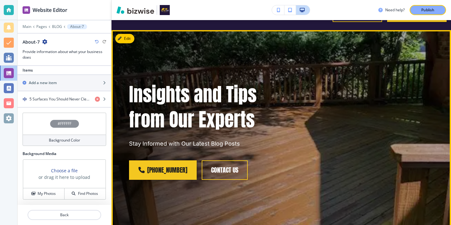
scroll to position [0, 0]
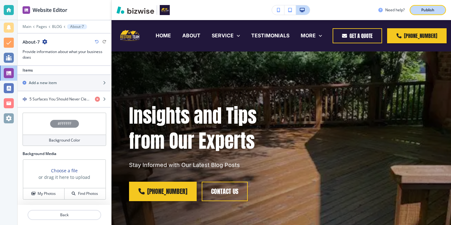
click at [430, 9] on p "Publish" at bounding box center [427, 10] width 13 height 6
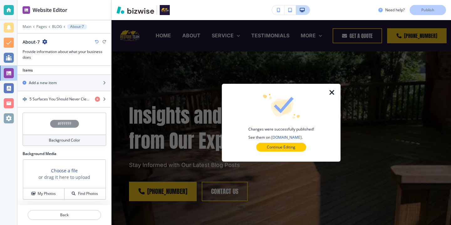
click at [332, 86] on div at bounding box center [336, 123] width 10 height 78
click at [332, 87] on div at bounding box center [336, 123] width 10 height 78
click at [333, 91] on icon "button" at bounding box center [332, 93] width 8 height 8
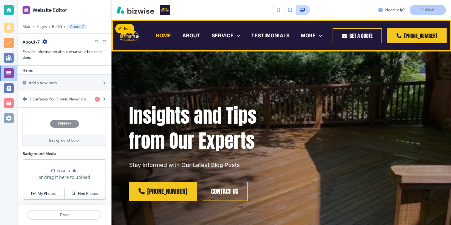
click at [165, 34] on p "HOME" at bounding box center [163, 35] width 15 height 7
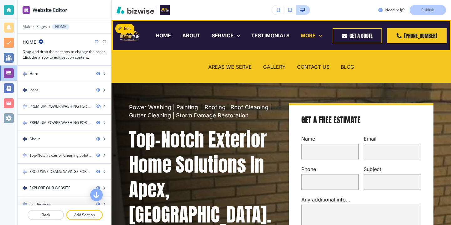
click at [316, 35] on p "MORE" at bounding box center [308, 35] width 15 height 7
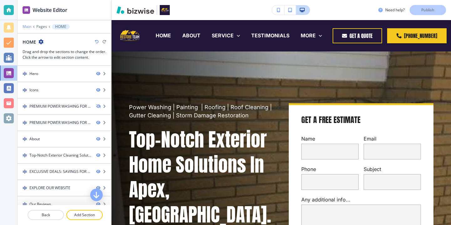
click at [26, 28] on p "Main" at bounding box center [27, 26] width 9 height 4
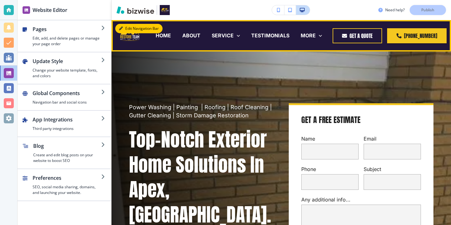
click at [170, 25] on div "HOME" at bounding box center [163, 35] width 27 height 25
click at [170, 32] on p "HOME" at bounding box center [163, 35] width 15 height 7
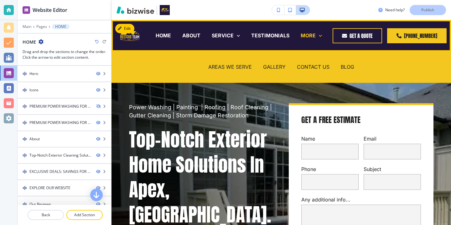
click at [316, 35] on p "MORE" at bounding box center [308, 35] width 15 height 7
click at [347, 69] on p "BLOG" at bounding box center [347, 66] width 13 height 7
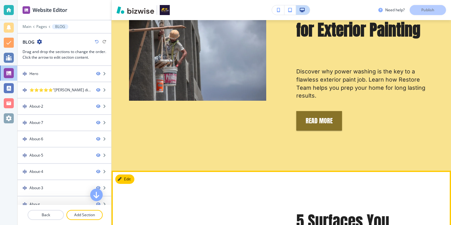
scroll to position [357, 0]
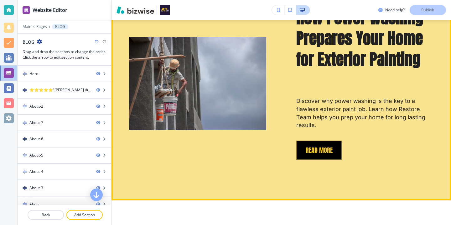
click at [326, 156] on button "REad More" at bounding box center [319, 149] width 46 height 19
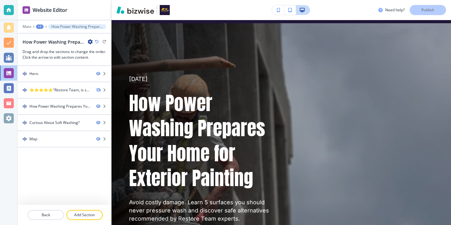
scroll to position [0, 0]
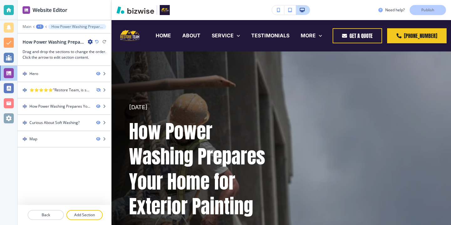
click at [427, 8] on div "Need help? Publish" at bounding box center [414, 10] width 73 height 10
click at [24, 24] on div "Website Editor Main +1 How Power Washing Prepares Your Home for Exterior Painti…" at bounding box center [65, 33] width 94 height 66
click at [24, 24] on div "Main +1 How Power Washing Prepares Your Home for Exterior Painting" at bounding box center [65, 26] width 84 height 5
click at [16, 32] on div at bounding box center [8, 27] width 17 height 15
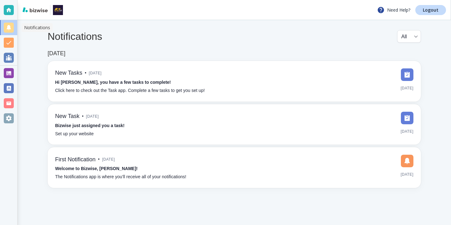
click at [26, 0] on body "Need Help? Logout Notifications All all ​ [DATE] New Tasks • [DATE] Hi [PERSON_…" at bounding box center [225, 0] width 451 height 0
click at [15, 70] on div at bounding box center [8, 72] width 17 height 15
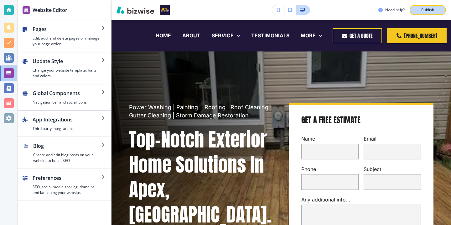
click at [435, 7] on p "Publish" at bounding box center [427, 10] width 13 height 6
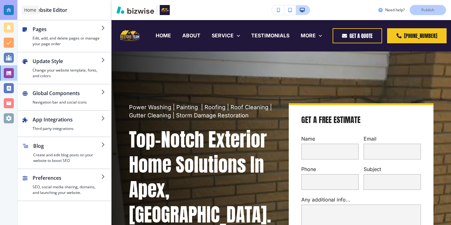
click at [13, 14] on div at bounding box center [9, 10] width 10 height 10
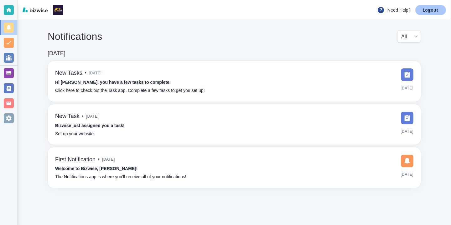
click at [436, 14] on link "Logout" at bounding box center [430, 10] width 31 height 10
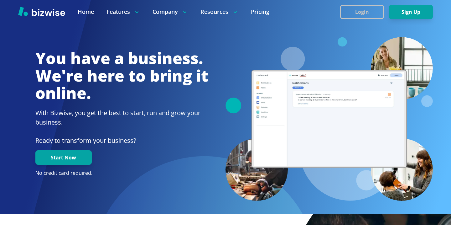
click at [378, 13] on button "Login" at bounding box center [362, 12] width 44 height 14
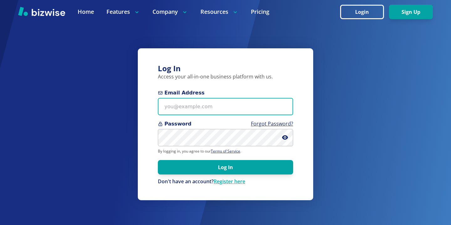
click at [261, 103] on input "Email Address" at bounding box center [225, 106] width 135 height 17
paste input "randall@alertinspector.com"
type input "randall@alertinspector.com"
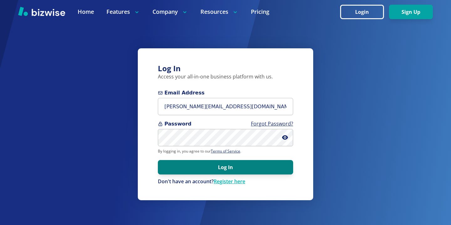
click at [227, 163] on button "Log In" at bounding box center [225, 167] width 135 height 14
